Goal: Information Seeking & Learning: Learn about a topic

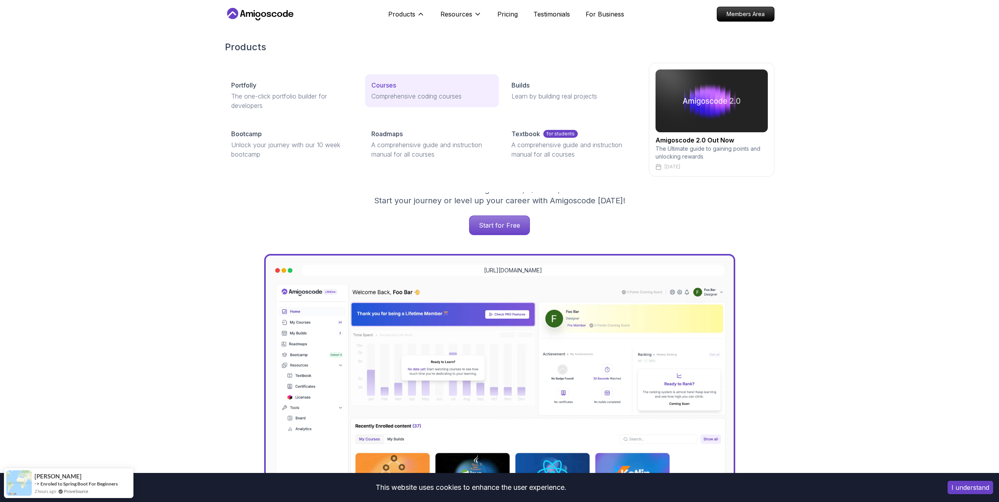
click at [388, 89] on p "Courses" at bounding box center [383, 84] width 25 height 9
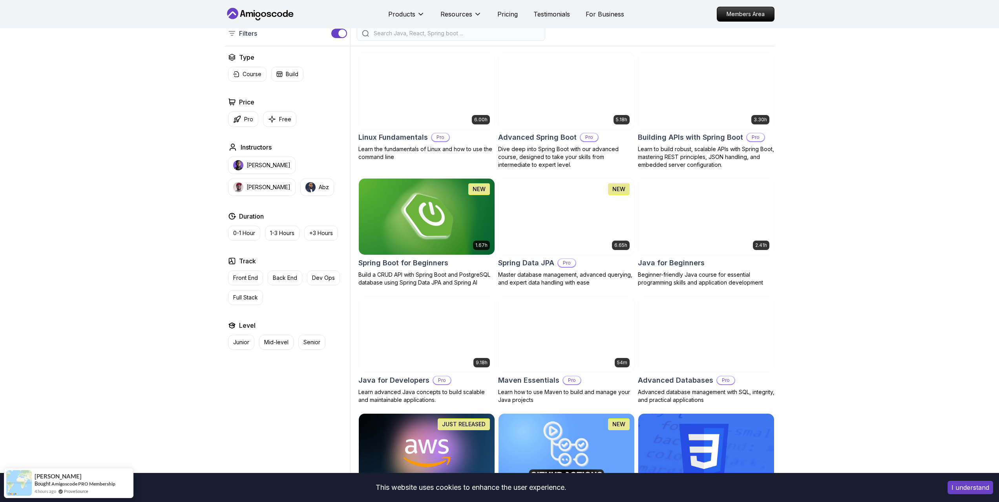
scroll to position [196, 0]
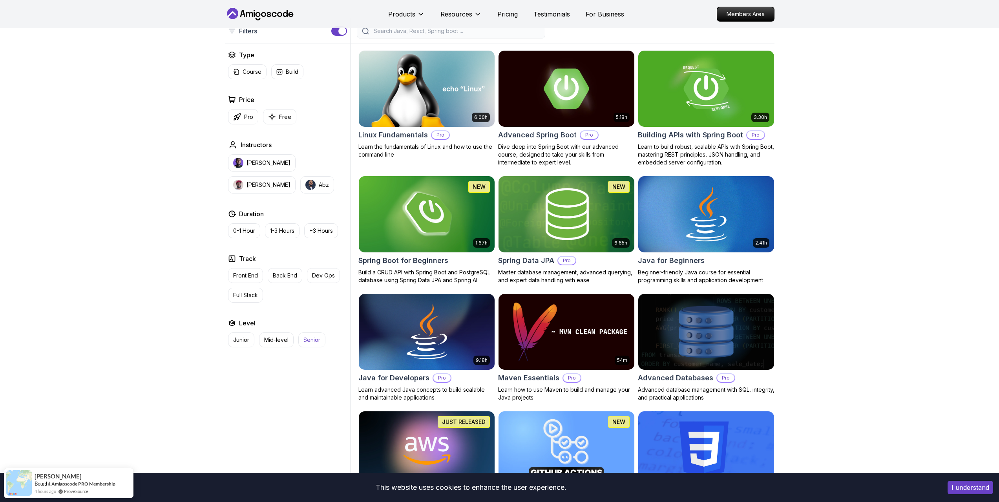
click at [311, 339] on p "Senior" at bounding box center [311, 340] width 17 height 8
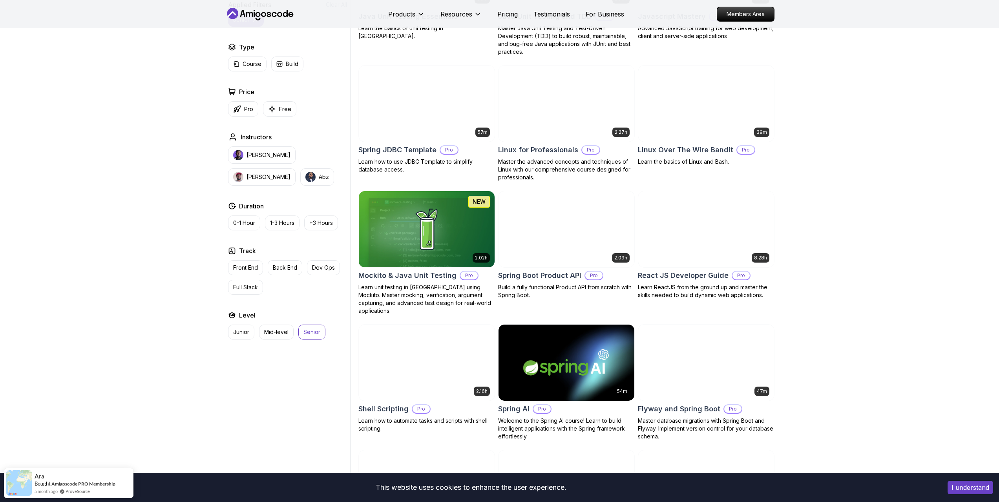
scroll to position [863, 0]
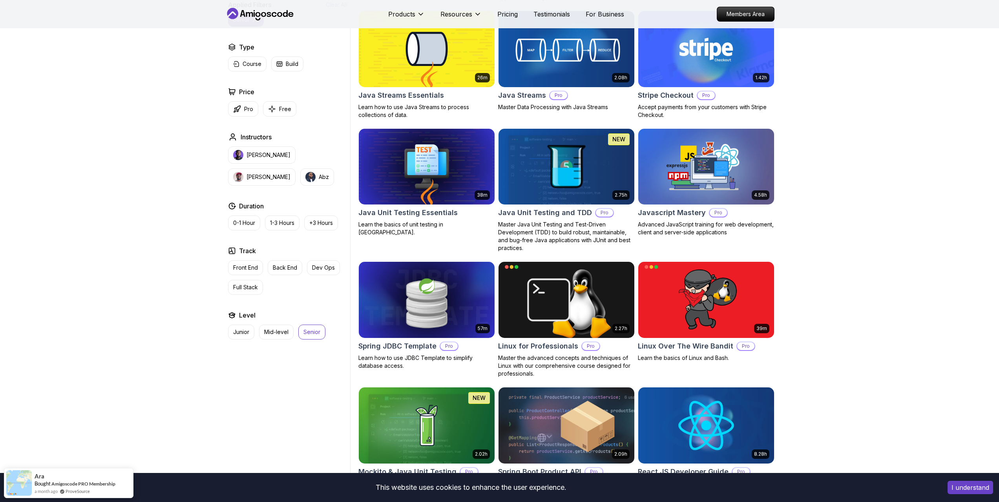
click at [280, 19] on icon at bounding box center [260, 14] width 71 height 13
